Goal: Register for event/course

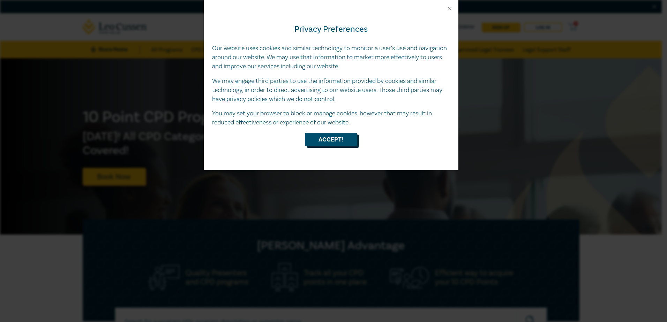
click at [337, 144] on button "Accept!" at bounding box center [331, 139] width 52 height 13
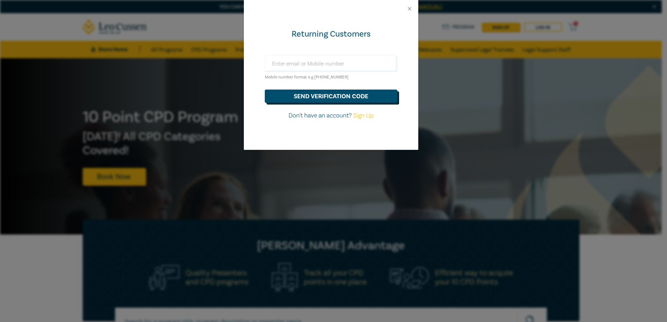
click at [341, 99] on button "send verification code" at bounding box center [331, 96] width 133 height 13
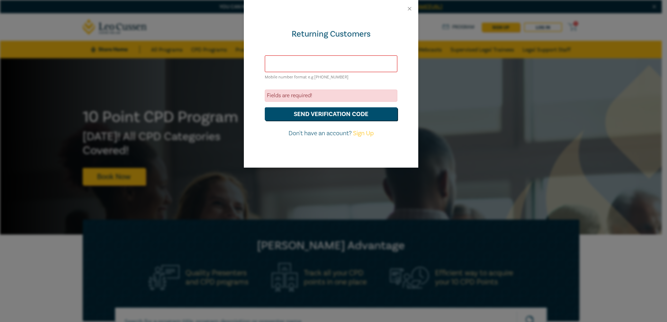
click at [294, 67] on input "text" at bounding box center [331, 63] width 133 height 17
type input "bradley.wykes@ttwoods.com.au"
click at [315, 118] on button "send verification code" at bounding box center [331, 113] width 133 height 13
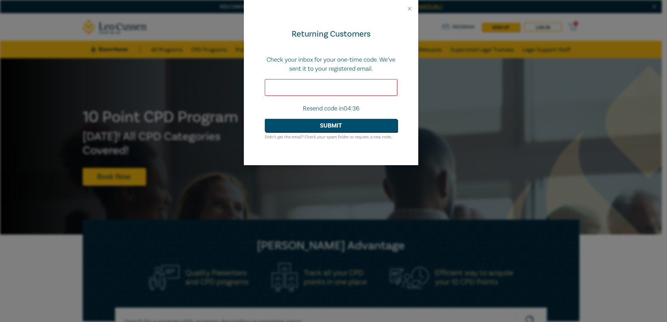
click at [272, 80] on input "text" at bounding box center [331, 87] width 133 height 17
paste input "276034"
type input "276034"
click at [339, 128] on button "Submit" at bounding box center [331, 125] width 133 height 13
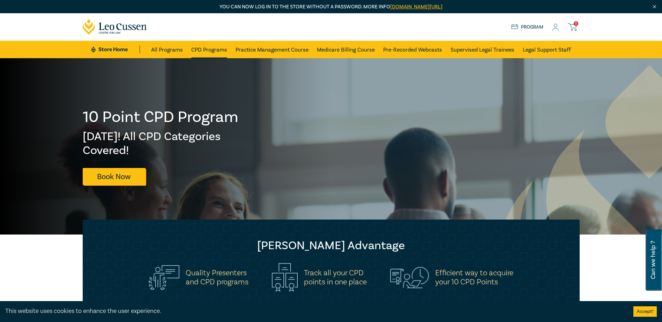
click at [207, 50] on link "CPD Programs" at bounding box center [209, 49] width 36 height 17
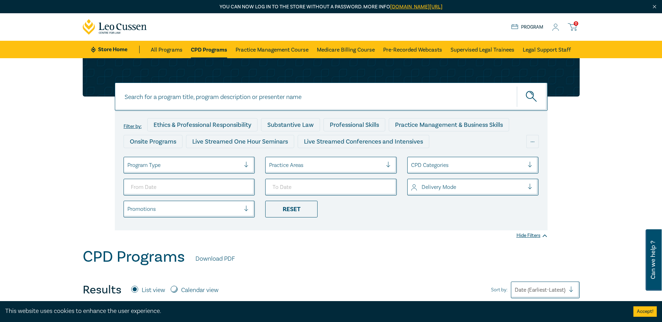
click at [243, 167] on div "Program Type" at bounding box center [184, 165] width 120 height 12
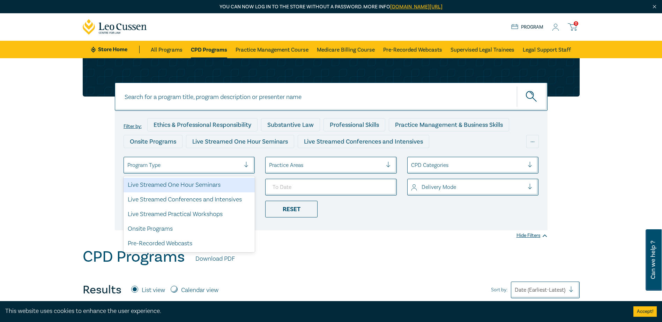
click at [451, 167] on div at bounding box center [467, 165] width 113 height 9
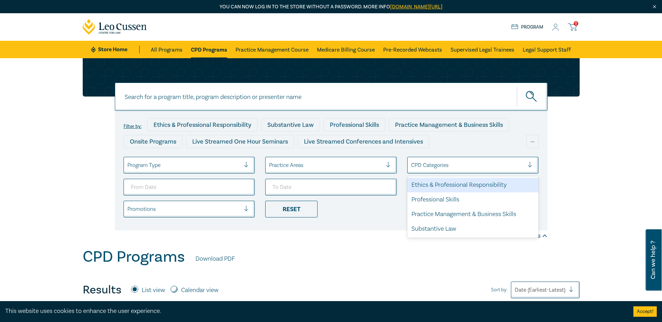
click at [377, 175] on ul "Program Type Practice Areas option Ethics & Professional Responsibility focused…" at bounding box center [330, 187] width 425 height 61
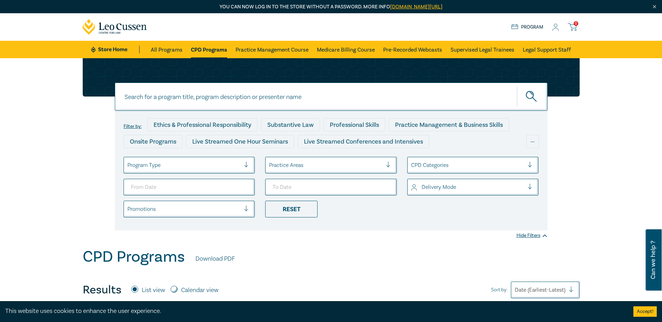
click at [379, 164] on div at bounding box center [325, 165] width 113 height 9
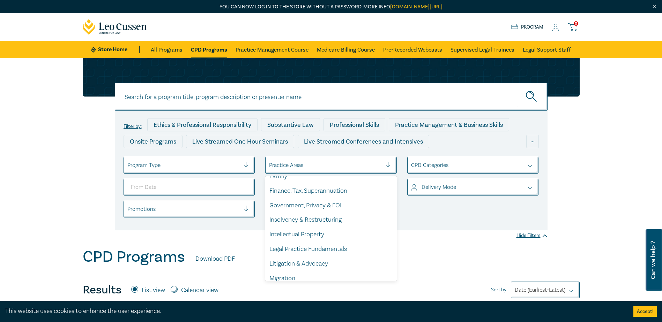
scroll to position [205, 0]
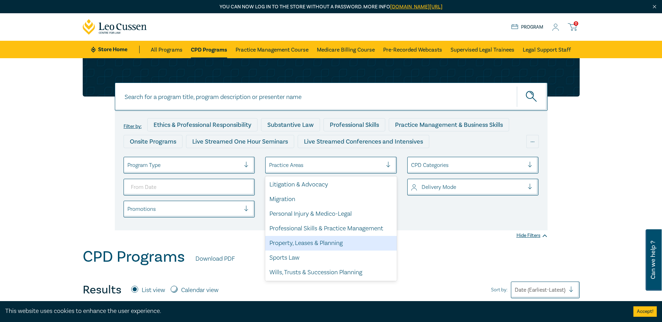
click at [335, 241] on div "Property, Leases & Planning" at bounding box center [330, 243] width 131 height 15
